Goal: Transaction & Acquisition: Purchase product/service

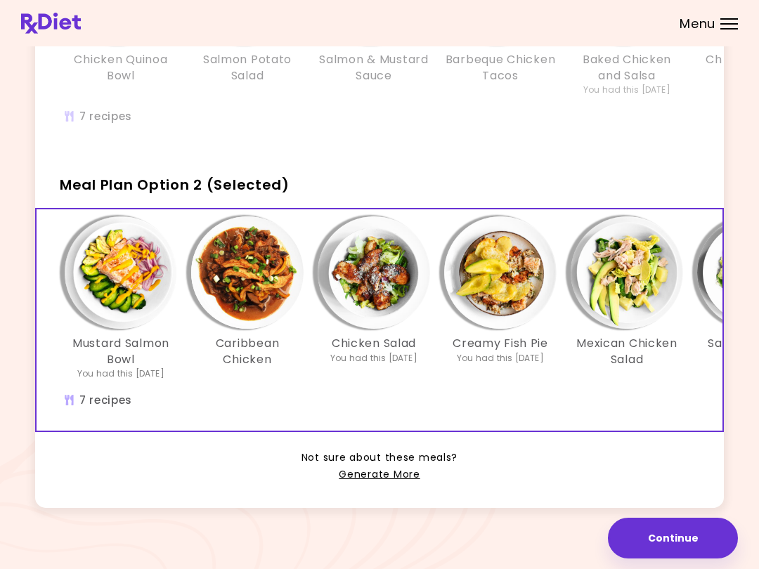
click at [517, 266] on img "Info - Creamy Fish Pie - Meal Plan Option 2 (Selected)" at bounding box center [500, 273] width 112 height 112
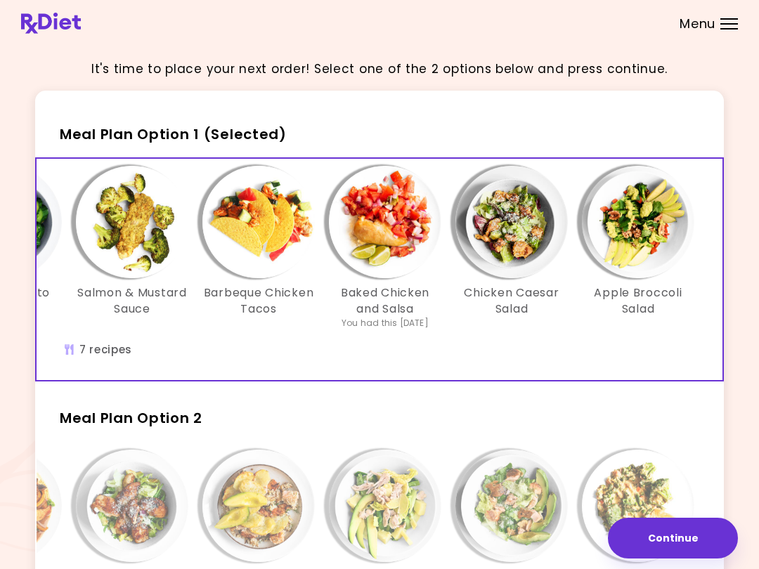
scroll to position [0, 242]
click at [643, 228] on img "Info - Apple Broccoli Salad - Meal Plan Option 1 (Selected)" at bounding box center [638, 222] width 112 height 112
click at [508, 255] on img "Info - Chicken Caesar Salad - Meal Plan Option 1 (Selected)" at bounding box center [512, 222] width 112 height 112
click at [378, 221] on img "Info - Baked Chicken and Salsa - Meal Plan Option 1 (Selected)" at bounding box center [385, 222] width 112 height 112
click at [239, 220] on img "Info - Barbeque Chicken Tacos - Meal Plan Option 1 (Selected)" at bounding box center [258, 222] width 112 height 112
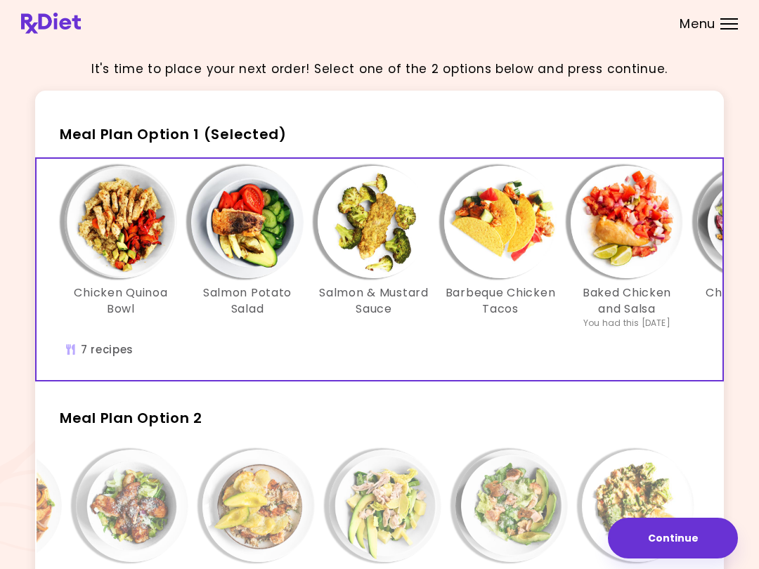
scroll to position [0, 0]
click at [359, 225] on img "Info - Salmon & Mustard Sauce - Meal Plan Option 1 (Selected)" at bounding box center [374, 222] width 112 height 112
click at [122, 236] on img "Info - Chicken Quinoa Bowl - Meal Plan Option 1 (Selected)" at bounding box center [121, 222] width 112 height 112
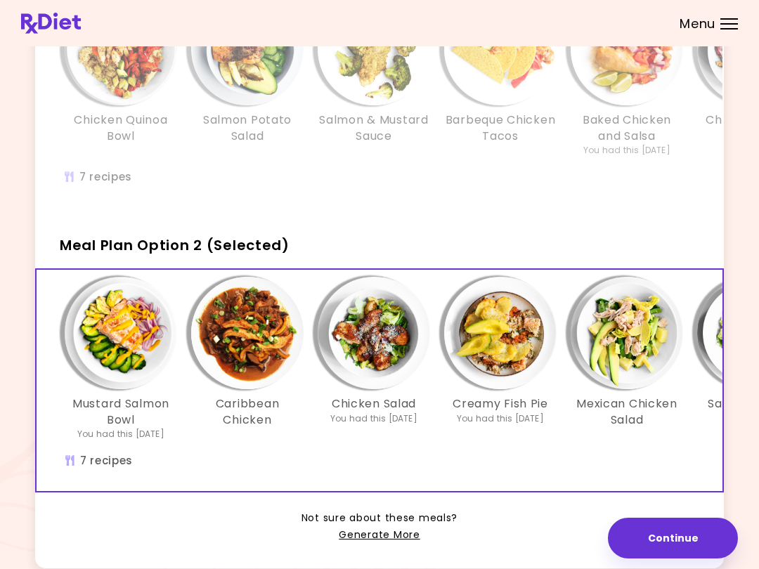
click at [117, 335] on img "Info - Mustard Salmon Bowl - Meal Plan Option 2 (Selected)" at bounding box center [121, 333] width 112 height 112
click at [236, 332] on img "Info - Caribbean Chicken - Meal Plan Option 2 (Selected)" at bounding box center [247, 333] width 112 height 112
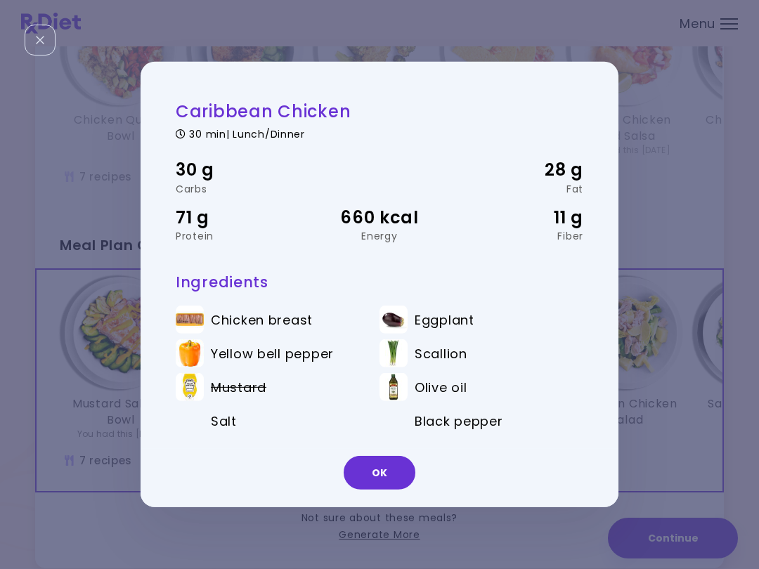
click at [387, 475] on button "OK" at bounding box center [380, 473] width 72 height 34
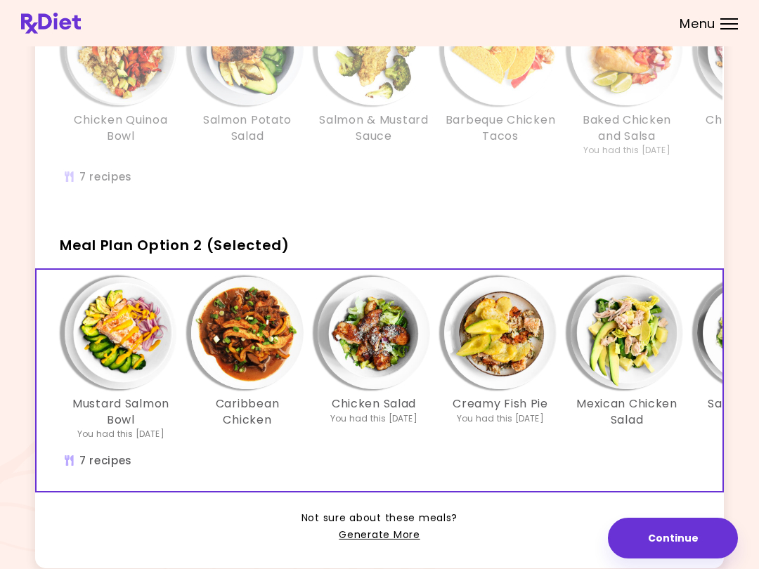
click at [380, 318] on img "Info - Chicken Salad - Meal Plan Option 2 (Selected)" at bounding box center [374, 333] width 112 height 112
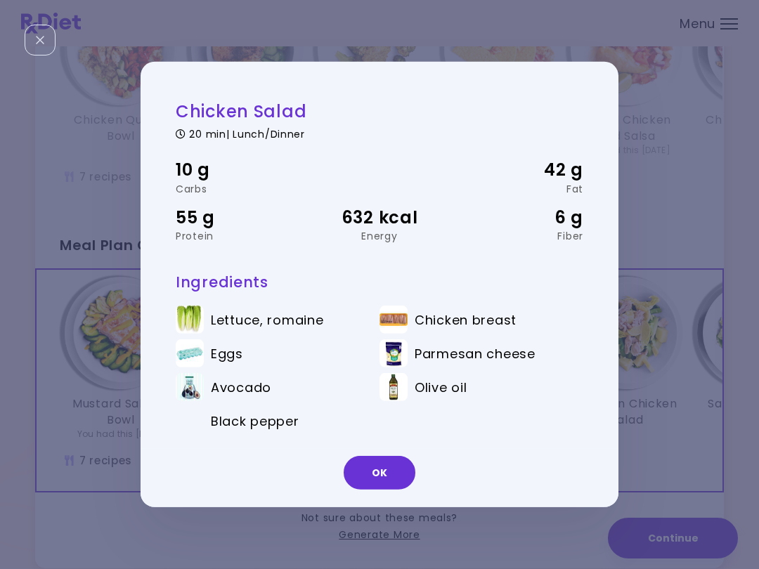
click at [402, 468] on button "OK" at bounding box center [380, 473] width 72 height 34
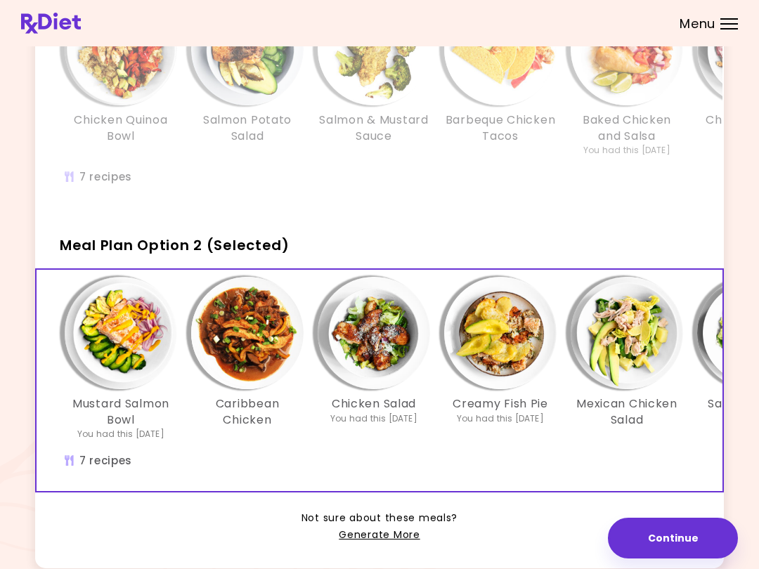
click at [404, 318] on img "Info - Chicken Salad - Meal Plan Option 2 (Selected)" at bounding box center [374, 333] width 112 height 112
click at [510, 339] on img "Info - Creamy Fish Pie - Meal Plan Option 2 (Selected)" at bounding box center [500, 333] width 112 height 112
click at [626, 345] on img "Info - Mexican Chicken Salad - Meal Plan Option 2 (Selected)" at bounding box center [627, 333] width 112 height 112
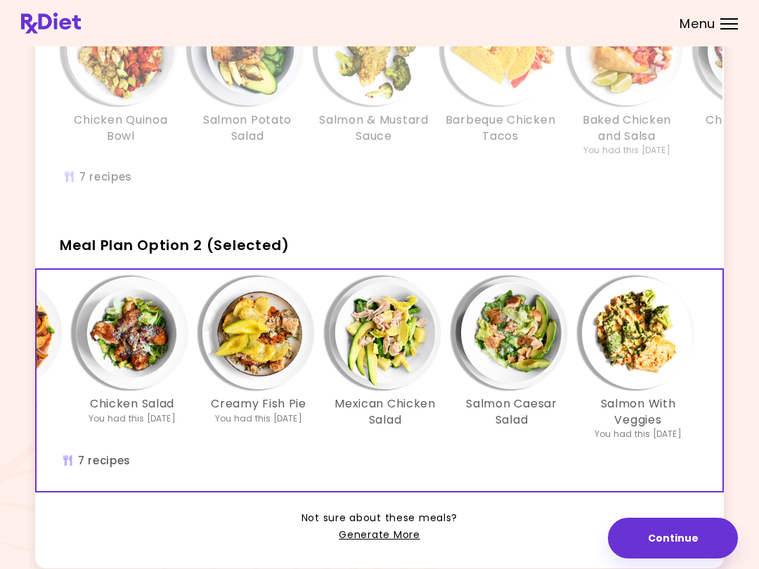
scroll to position [0, 242]
click at [535, 327] on img "Info - Salmon Caesar Salad - Meal Plan Option 2 (Selected)" at bounding box center [512, 333] width 112 height 112
click at [639, 353] on img "Info - Salmon With Veggies - Meal Plan Option 2 (Selected)" at bounding box center [638, 333] width 112 height 112
click at [499, 386] on img "Info - Salmon Caesar Salad - Meal Plan Option 2 (Selected)" at bounding box center [512, 333] width 112 height 112
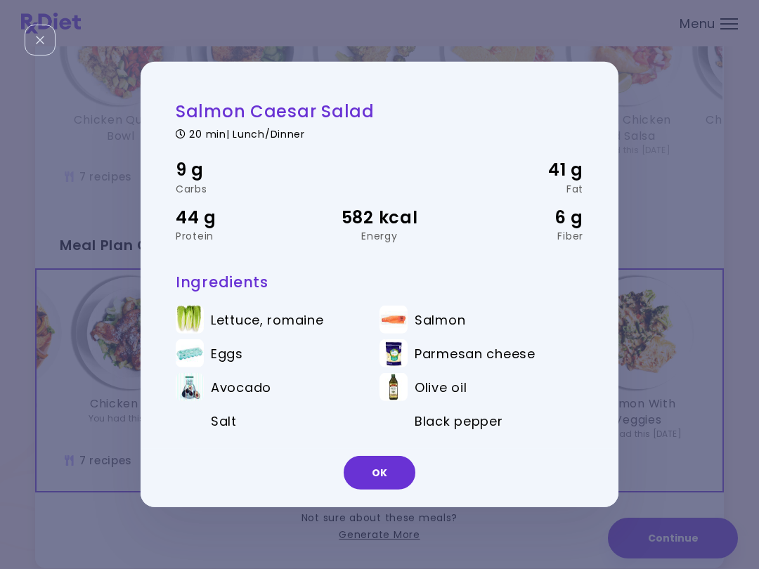
click at [374, 466] on button "OK" at bounding box center [380, 473] width 72 height 34
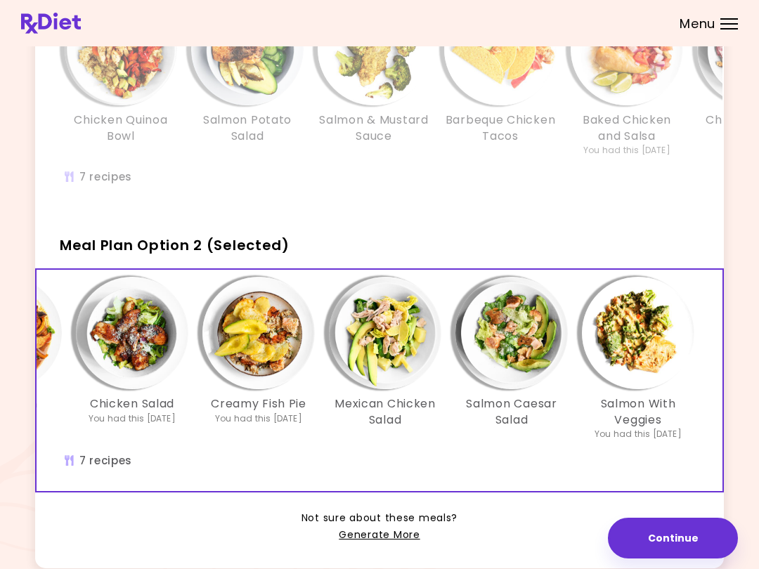
click at [675, 538] on button "Continue" at bounding box center [673, 538] width 130 height 41
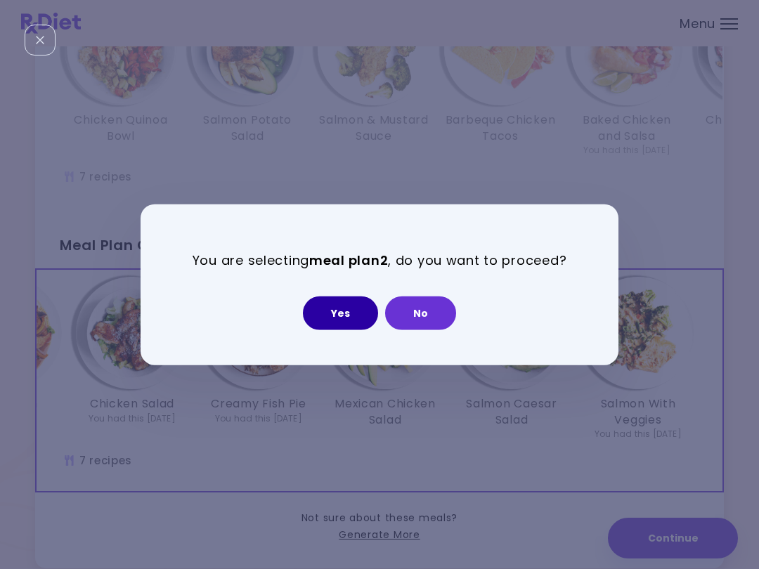
click at [338, 319] on button "Yes" at bounding box center [340, 313] width 75 height 34
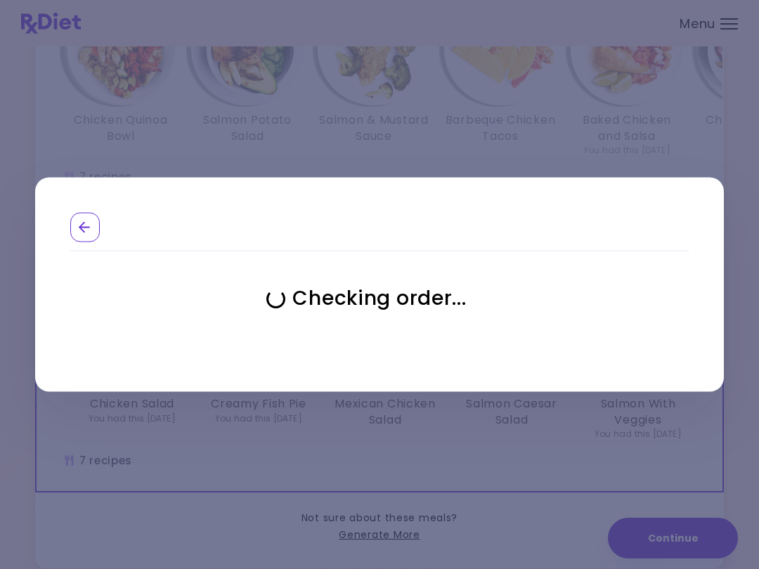
select select "**********"
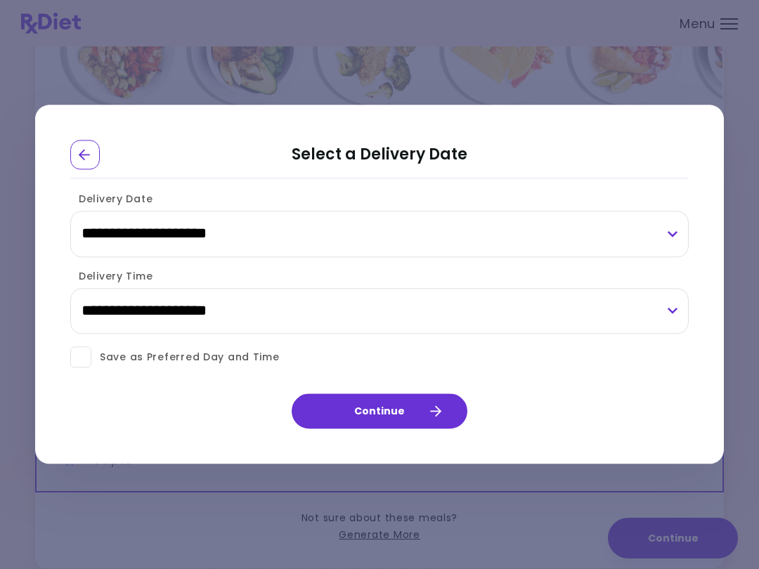
click at [80, 358] on span at bounding box center [80, 357] width 21 height 21
click at [394, 420] on button "Continue" at bounding box center [380, 411] width 176 height 35
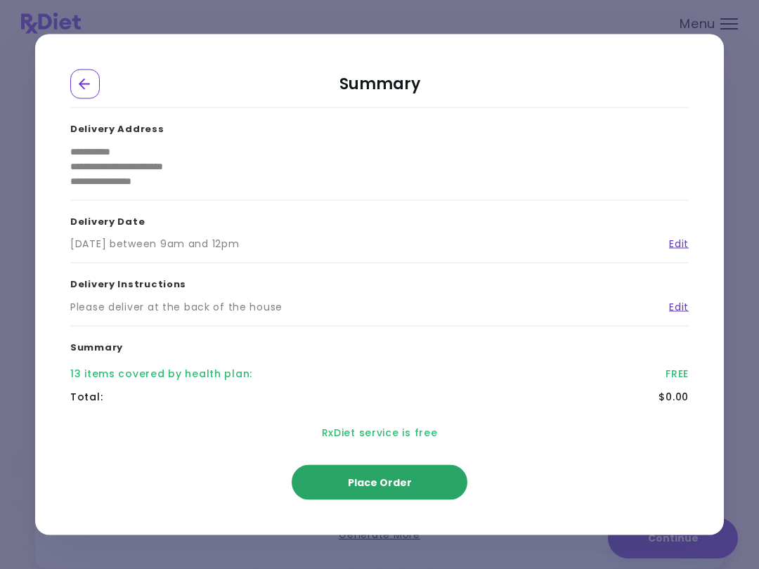
click at [414, 488] on button "Place Order" at bounding box center [380, 482] width 176 height 35
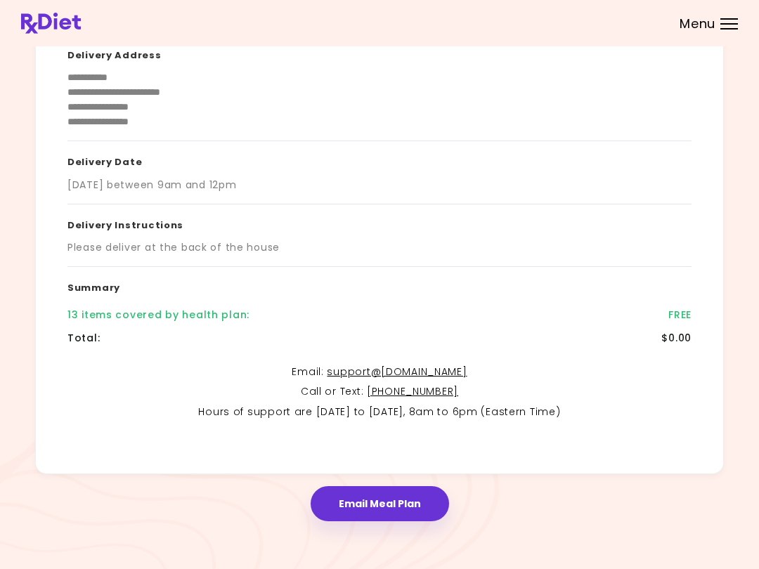
scroll to position [147, 0]
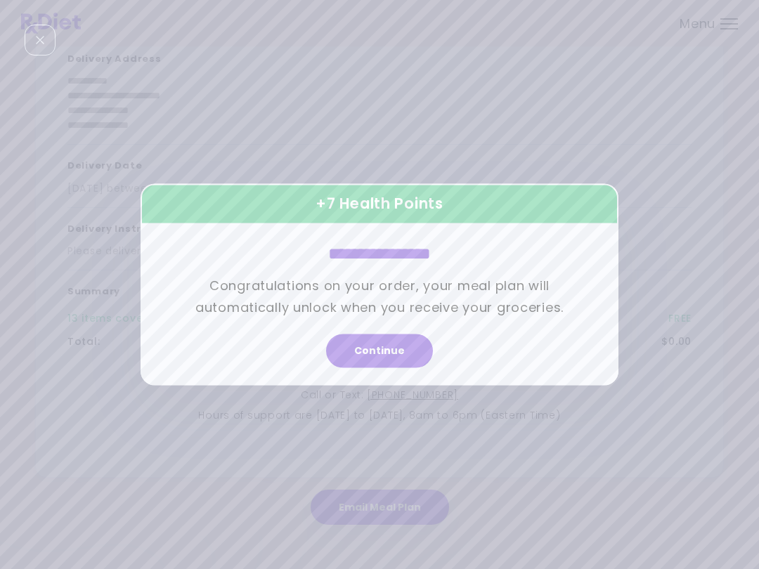
click at [380, 365] on button "Continue" at bounding box center [379, 352] width 107 height 34
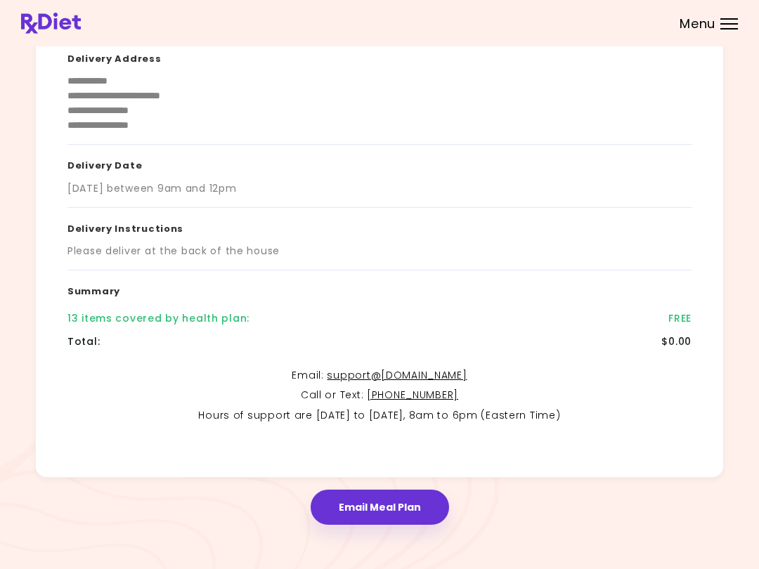
click at [403, 510] on button "Email Meal Plan" at bounding box center [380, 507] width 139 height 35
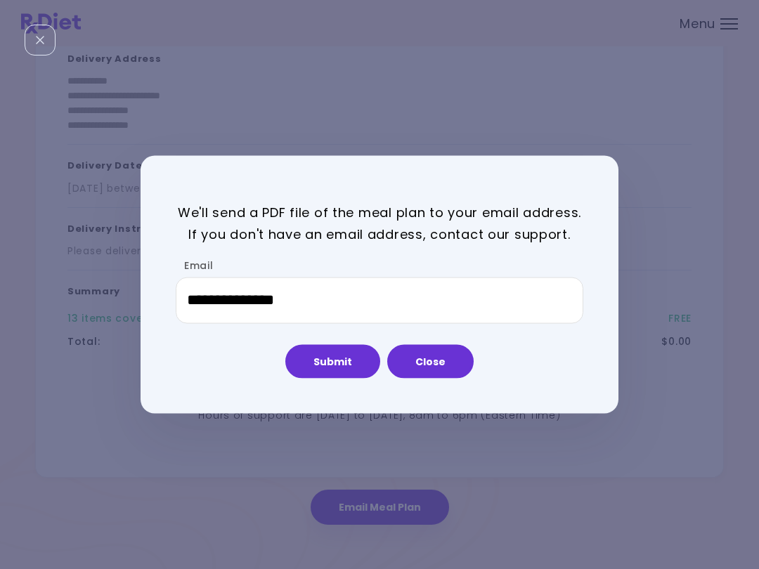
click at [341, 368] on button "Submit" at bounding box center [332, 362] width 95 height 34
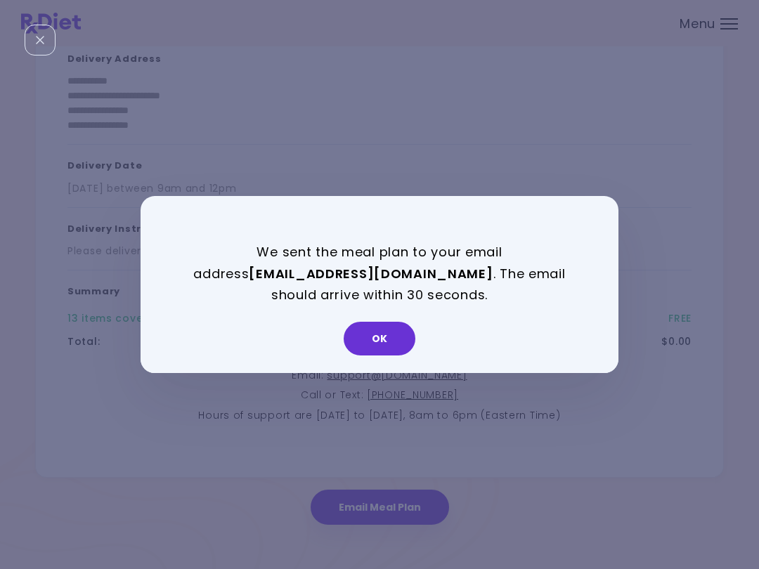
click at [379, 337] on button "OK" at bounding box center [380, 339] width 72 height 34
